Goal: Task Accomplishment & Management: Manage account settings

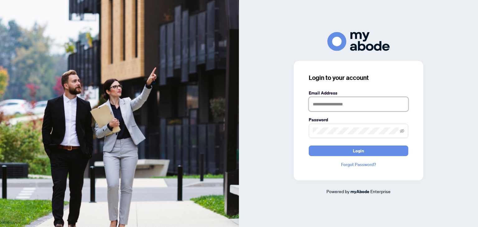
drag, startPoint x: 332, startPoint y: 104, endPoint x: 333, endPoint y: 110, distance: 5.7
click at [332, 104] on input "text" at bounding box center [359, 104] width 100 height 14
type input "**********"
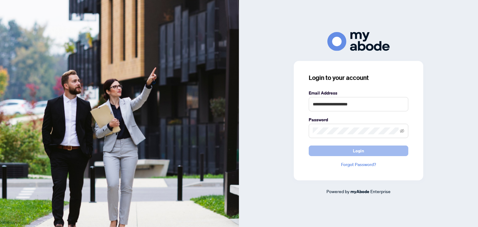
click at [361, 154] on span "Login" at bounding box center [358, 151] width 11 height 10
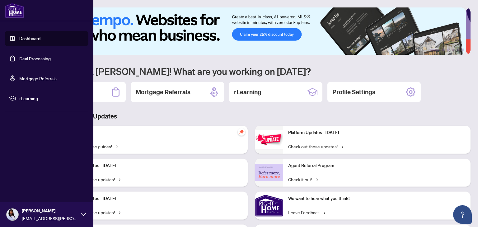
click at [34, 59] on link "Deal Processing" at bounding box center [34, 59] width 31 height 6
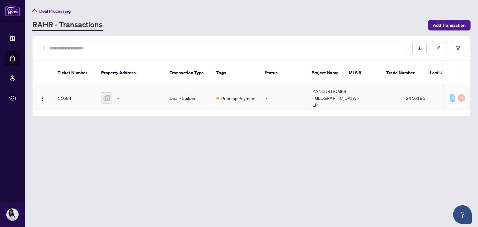
click at [185, 96] on td "Deal - Builder" at bounding box center [188, 98] width 47 height 26
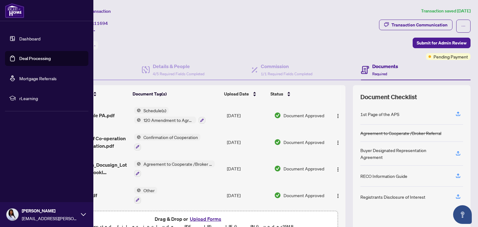
click at [30, 41] on link "Dashboard" at bounding box center [29, 39] width 21 height 6
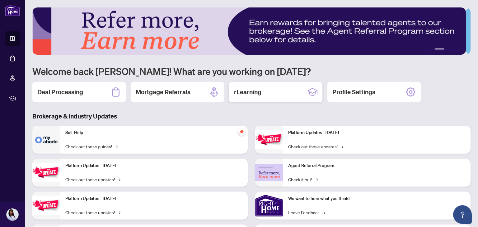
click at [251, 95] on h2 "rLearning" at bounding box center [247, 92] width 27 height 9
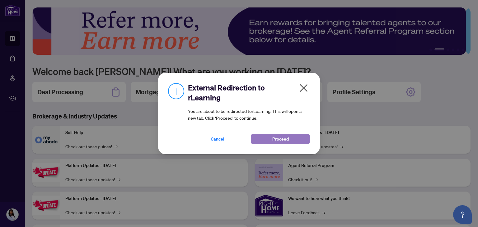
click at [269, 138] on button "Proceed" at bounding box center [280, 139] width 59 height 11
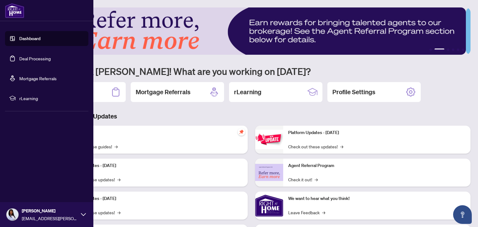
click at [80, 215] on div "Diane Fernandez-Wills dianef.wills@gmail.com" at bounding box center [46, 214] width 93 height 25
click at [19, 178] on span "Logout" at bounding box center [25, 178] width 14 height 10
